Goal: Communication & Community: Ask a question

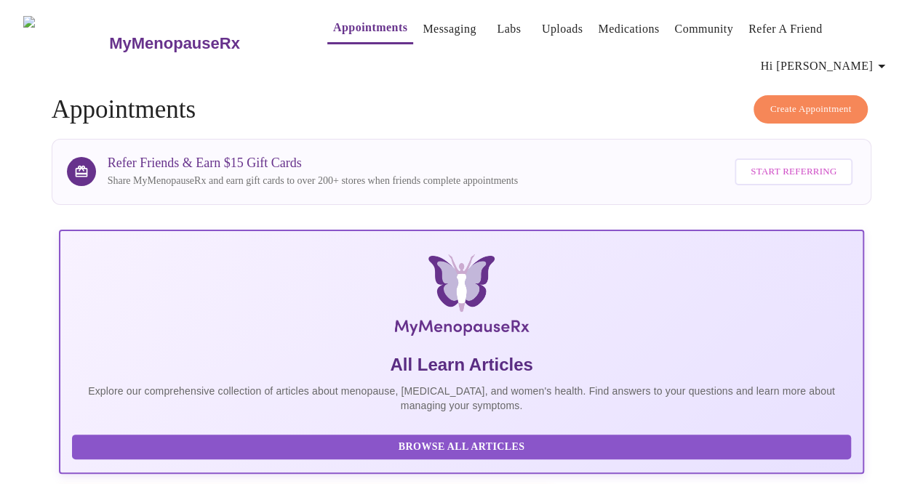
click at [428, 31] on link "Messaging" at bounding box center [449, 29] width 53 height 20
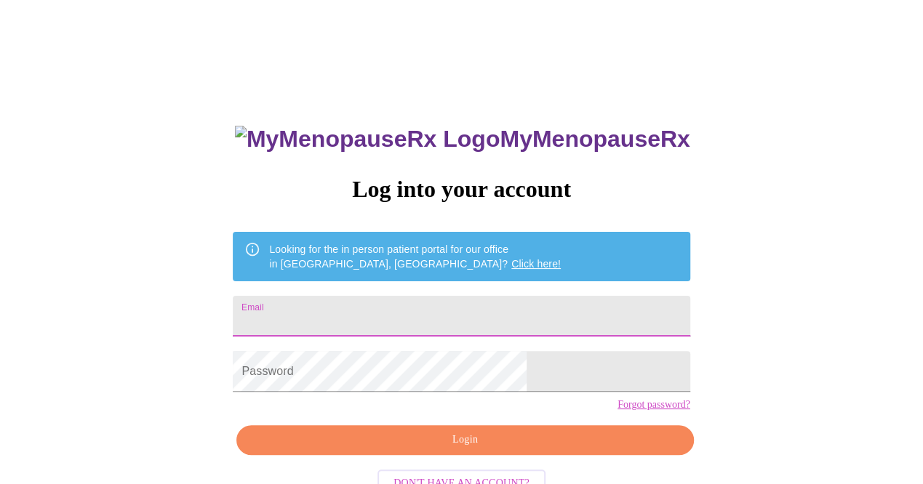
click at [363, 311] on input "Email" at bounding box center [461, 316] width 457 height 41
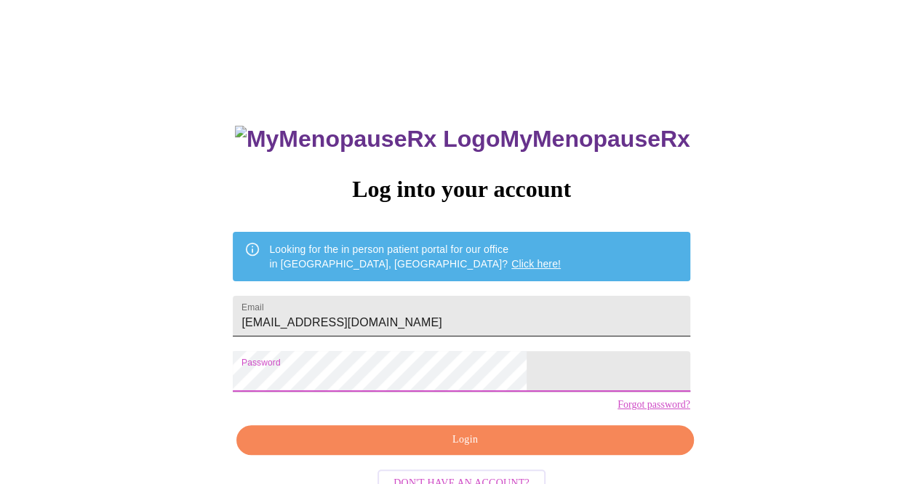
click at [497, 316] on input "margomshanahan@gmail.com" at bounding box center [461, 316] width 457 height 41
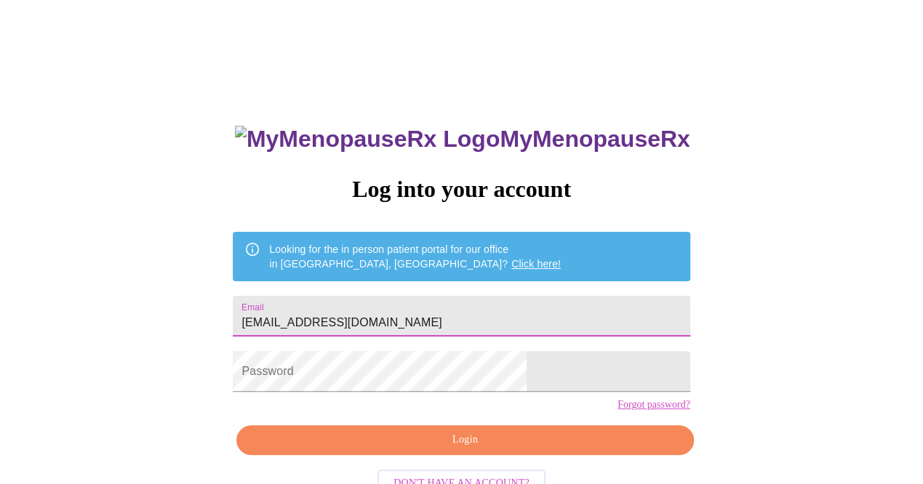
type input "margoedmon@gmail.com"
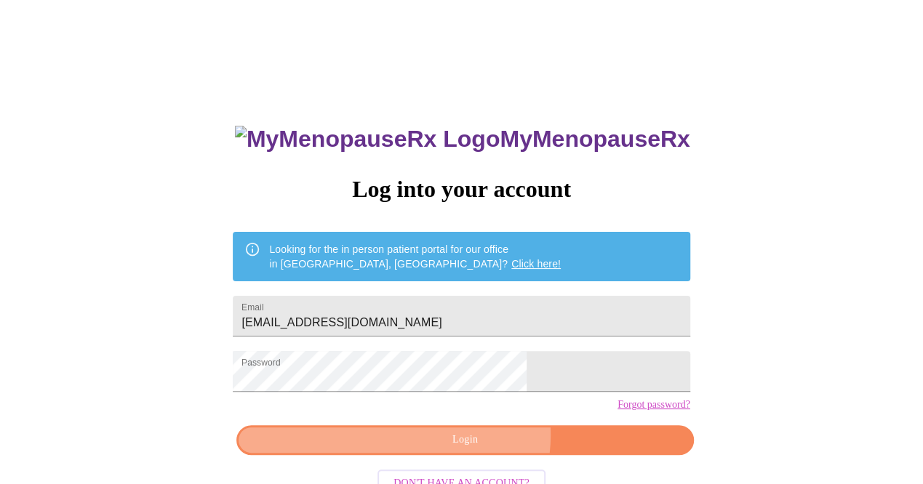
click at [475, 450] on span "Login" at bounding box center [464, 440] width 423 height 18
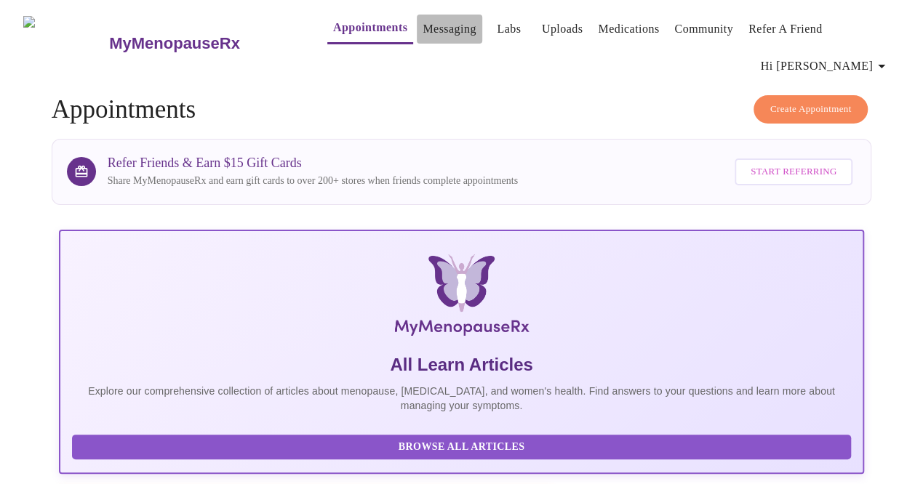
click at [423, 31] on link "Messaging" at bounding box center [449, 29] width 53 height 20
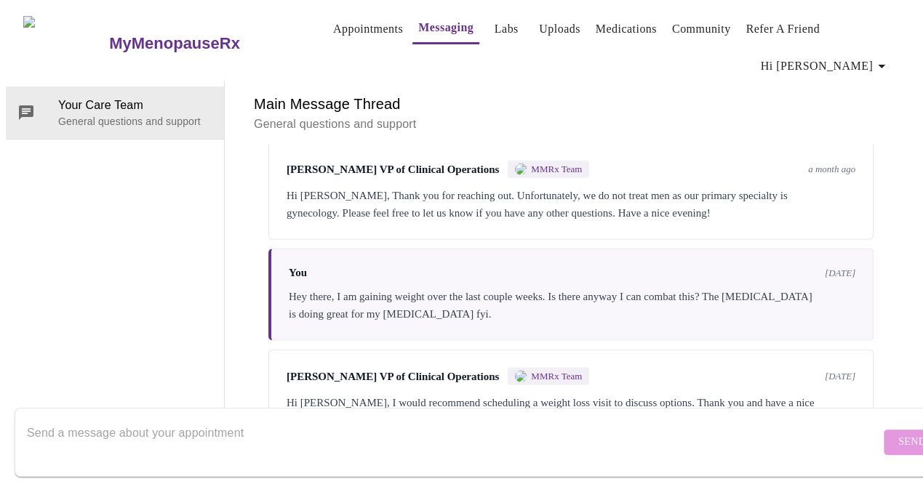
scroll to position [4761, 0]
click at [121, 419] on textarea "Send a message about your appointment" at bounding box center [453, 442] width 853 height 47
click at [309, 426] on textarea "I made an appointment for weight loss on Friday." at bounding box center [453, 442] width 853 height 47
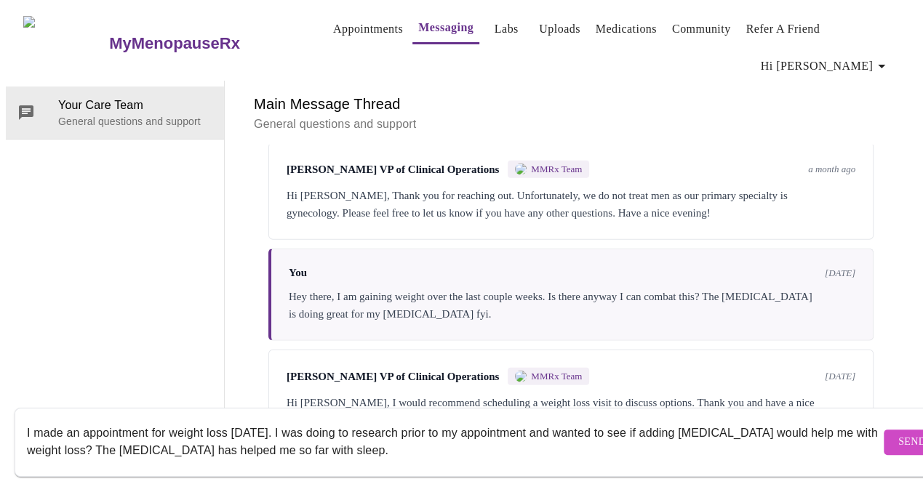
type textarea "I made an appointment for weight loss [DATE]. I was doing to research prior to …"
click at [898, 434] on span "Send" at bounding box center [912, 443] width 28 height 18
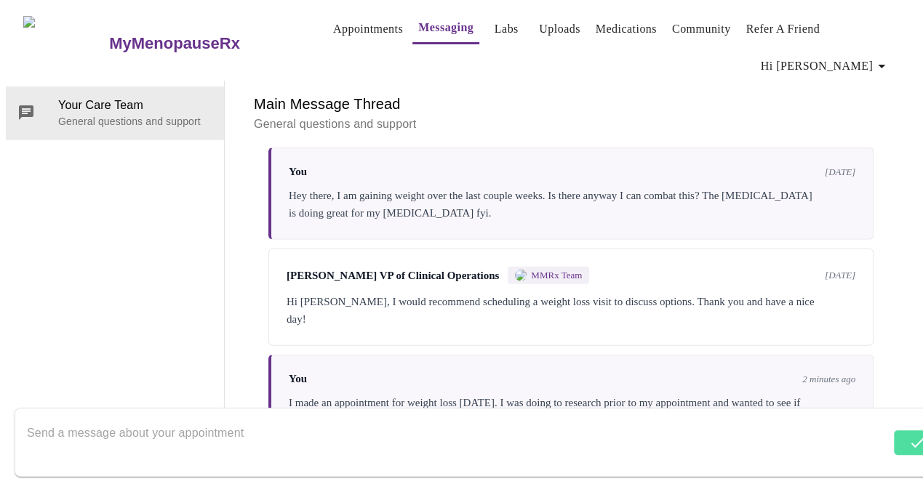
scroll to position [4866, 0]
click at [568, 394] on div "I made an appointment for weight loss [DATE]. I was doing to research prior to …" at bounding box center [572, 411] width 567 height 35
click at [700, 394] on div "I made an appointment for weight loss [DATE]. I was doing to research prior to …" at bounding box center [572, 411] width 567 height 35
click at [133, 419] on textarea "Send a message about your appointment" at bounding box center [453, 442] width 853 height 47
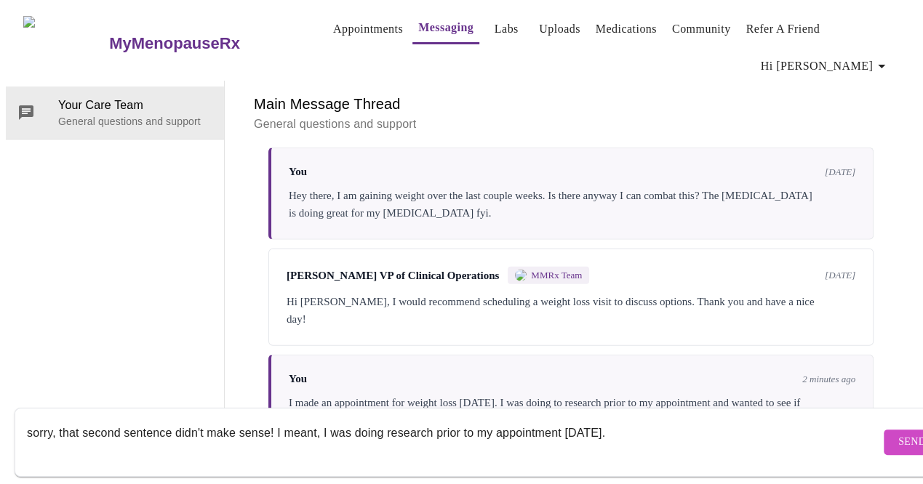
type textarea "sorry, that second sentence didn't make sense! I meant, I was doing research pr…"
click at [898, 434] on span "Send" at bounding box center [912, 443] width 28 height 18
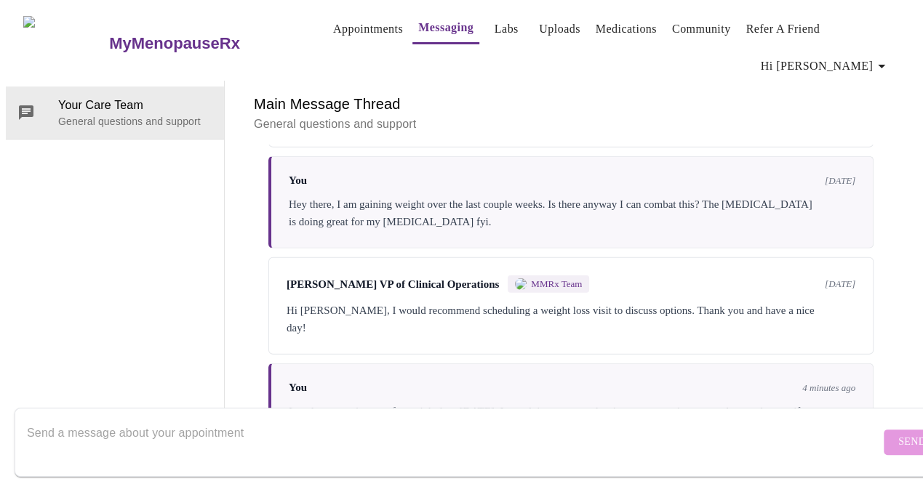
scroll to position [5079, 0]
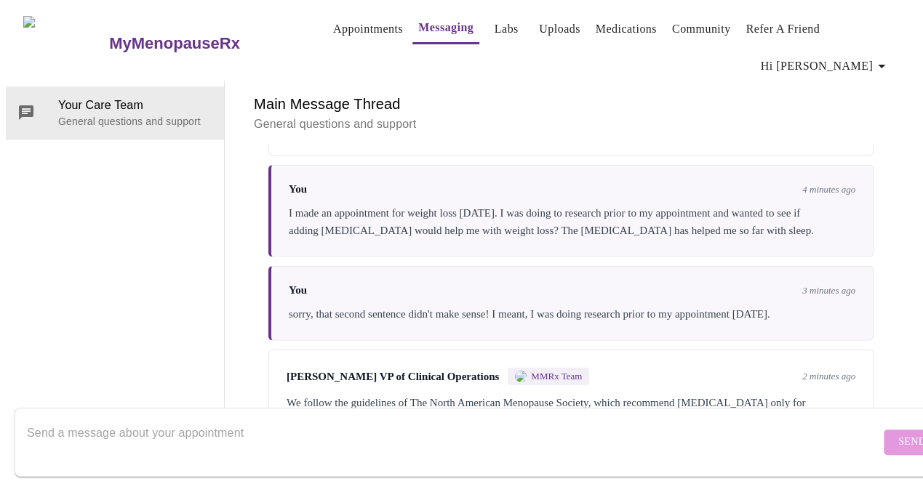
click at [97, 421] on textarea "Send a message about your appointment" at bounding box center [453, 442] width 853 height 47
type textarea "Well, I have that also. Its been a struggle."
click at [884, 431] on button "Send" at bounding box center [912, 442] width 57 height 25
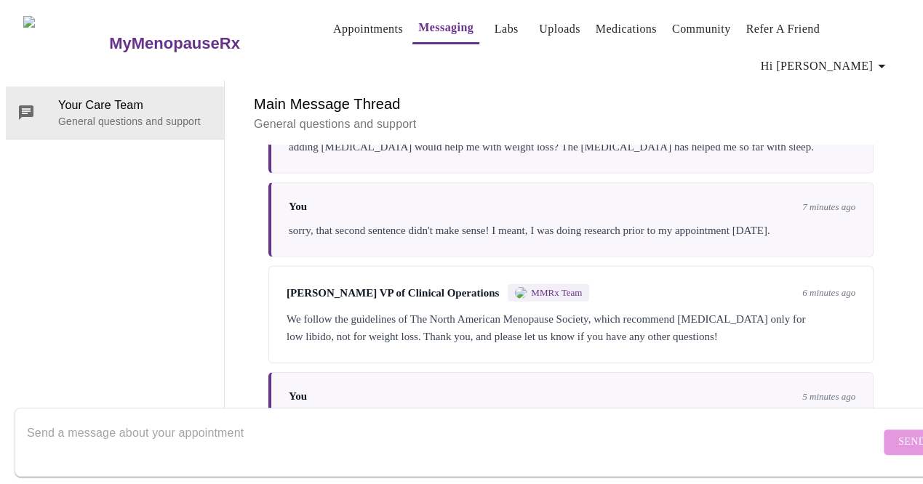
scroll to position [5079, 0]
